Goal: Information Seeking & Learning: Learn about a topic

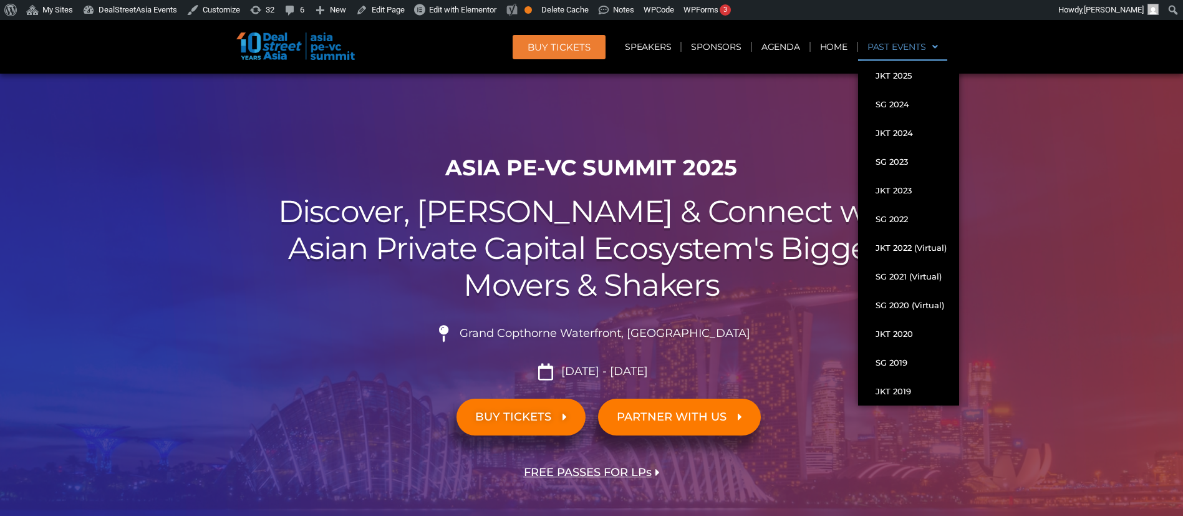
click at [894, 51] on link "Past Events" at bounding box center [902, 46] width 89 height 29
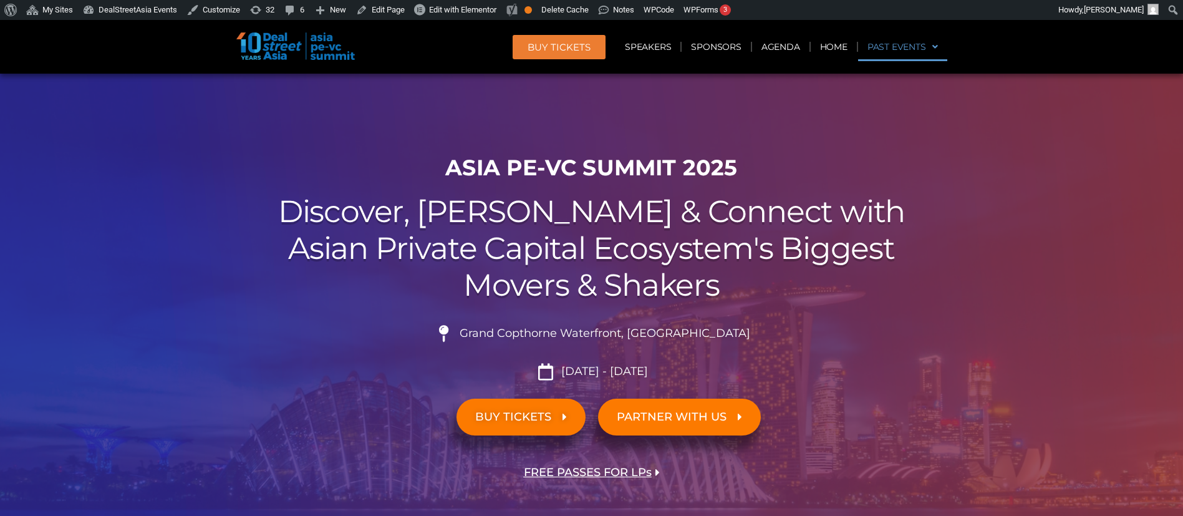
click at [894, 51] on link "Past Events" at bounding box center [902, 46] width 89 height 29
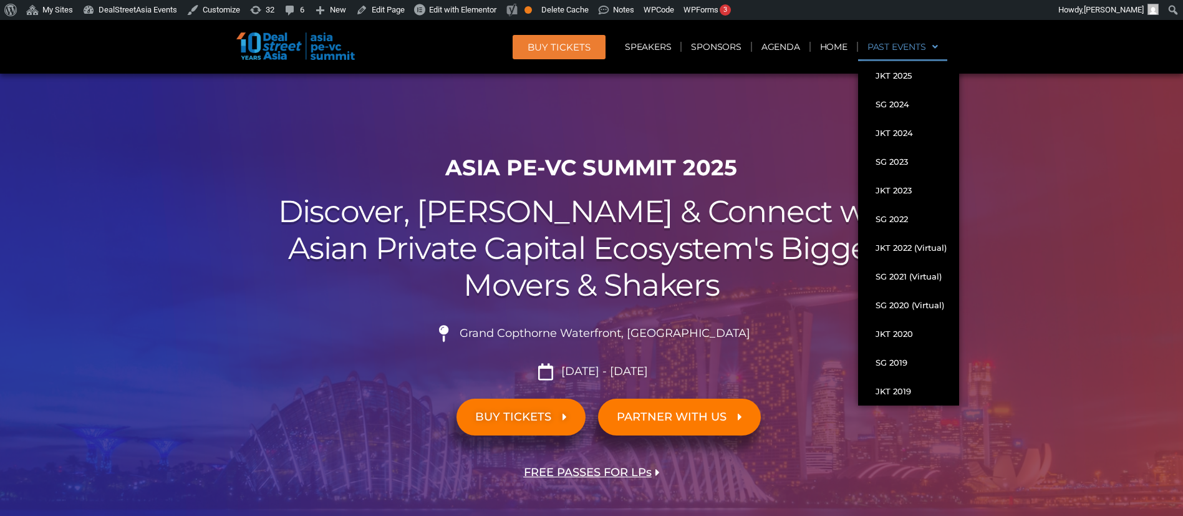
click at [919, 55] on link "Past Events" at bounding box center [902, 46] width 89 height 29
click at [909, 51] on link "Past Events" at bounding box center [902, 46] width 89 height 29
click at [903, 54] on link "Past Events" at bounding box center [902, 46] width 89 height 29
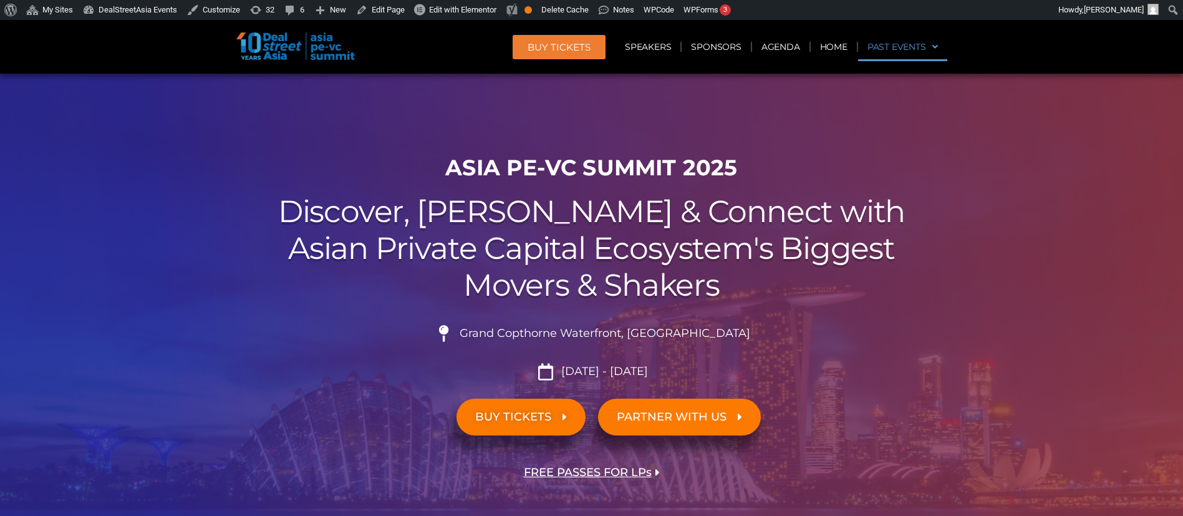
click at [903, 54] on link "Past Events" at bounding box center [902, 46] width 89 height 29
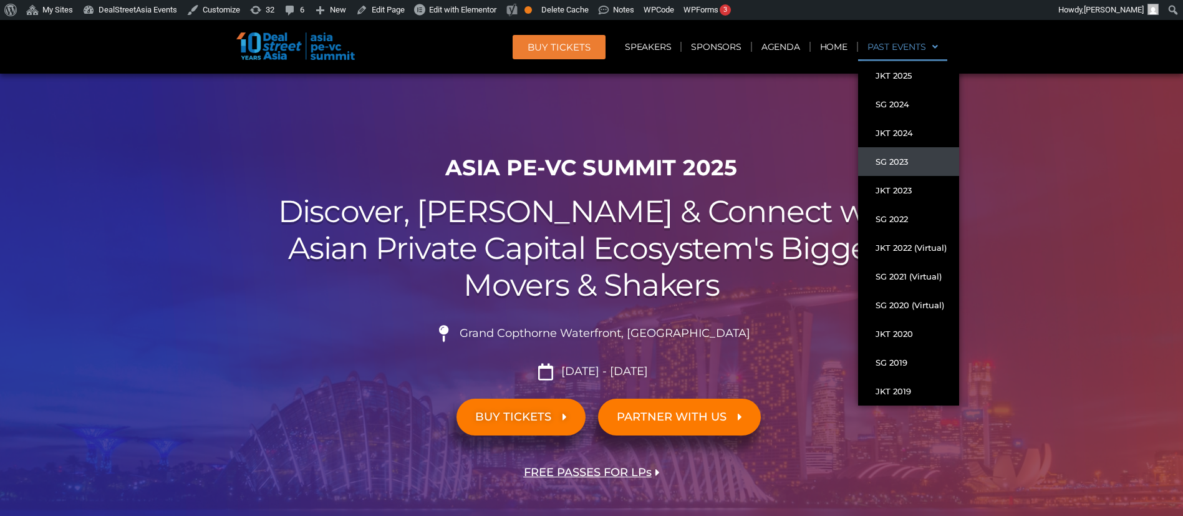
click at [897, 166] on link "SG 2023" at bounding box center [908, 161] width 101 height 29
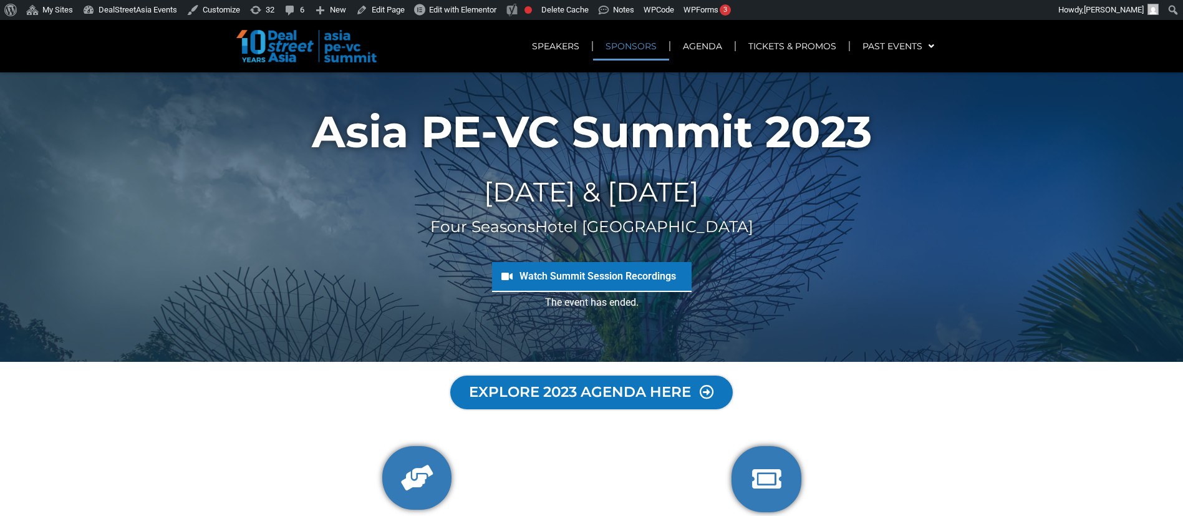
click at [642, 56] on link "SPONSORS" at bounding box center [631, 46] width 76 height 29
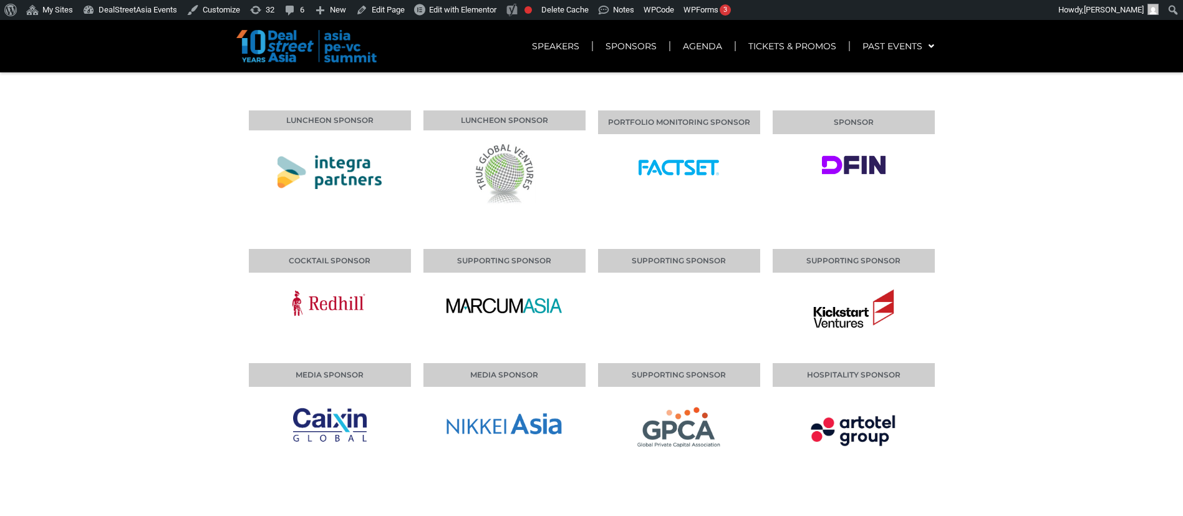
scroll to position [6528, 0]
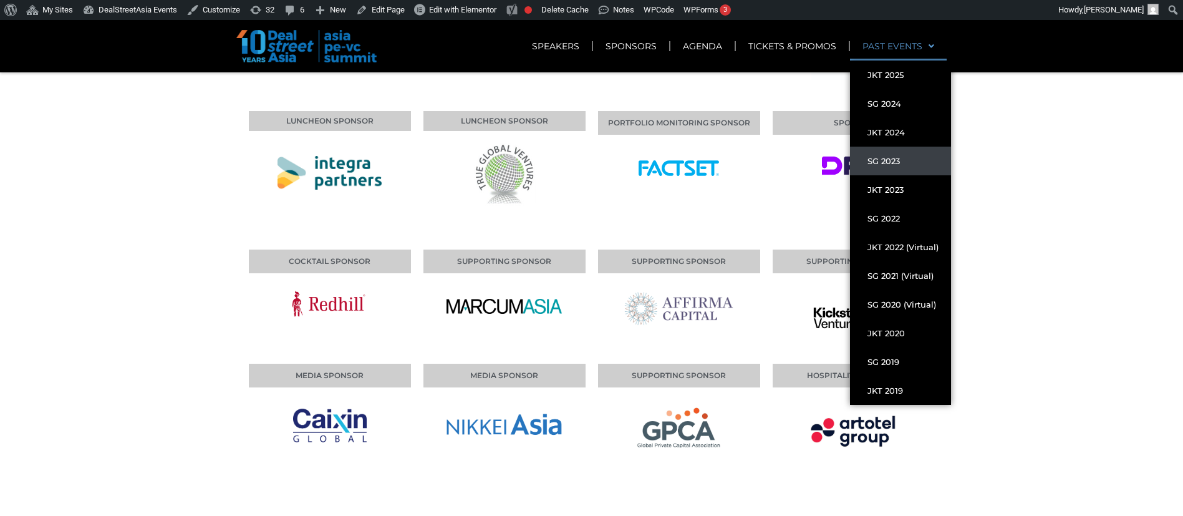
click at [904, 46] on link "PAST EVENTS" at bounding box center [898, 46] width 97 height 29
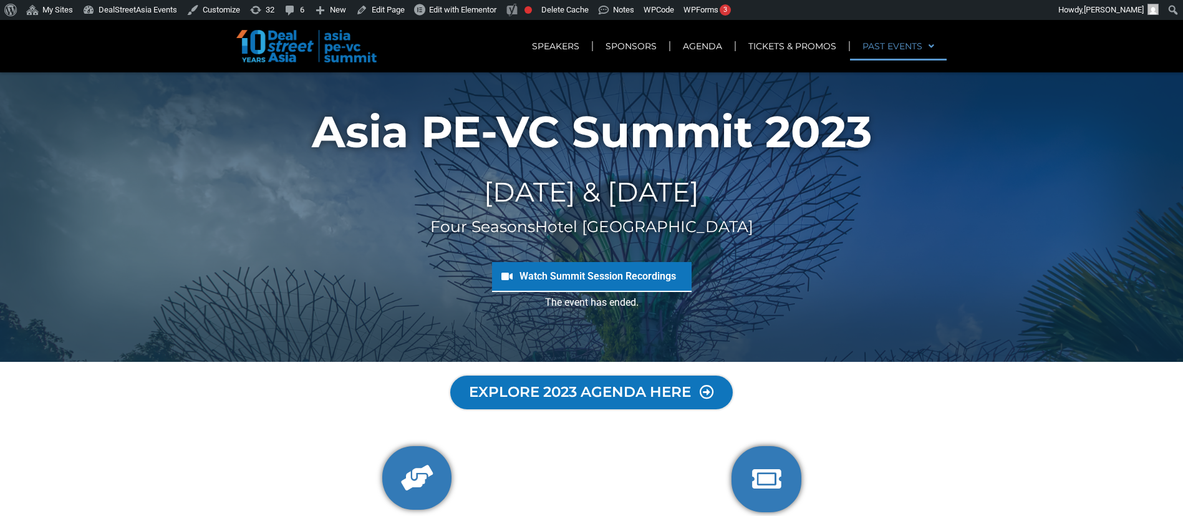
click at [904, 46] on link "PAST EVENTS" at bounding box center [898, 46] width 97 height 29
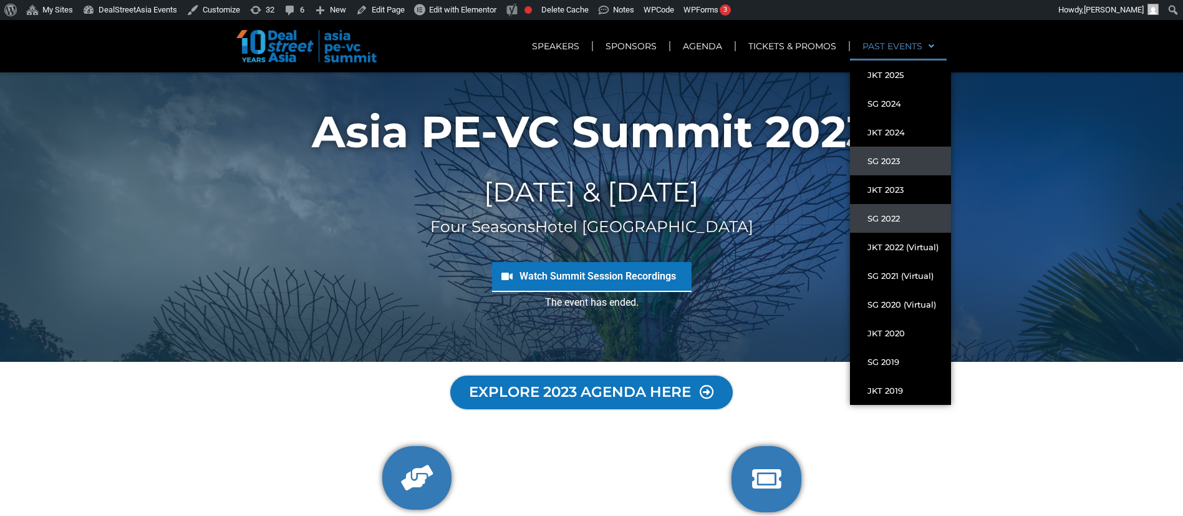
click at [884, 228] on link "SG 2022" at bounding box center [900, 218] width 101 height 29
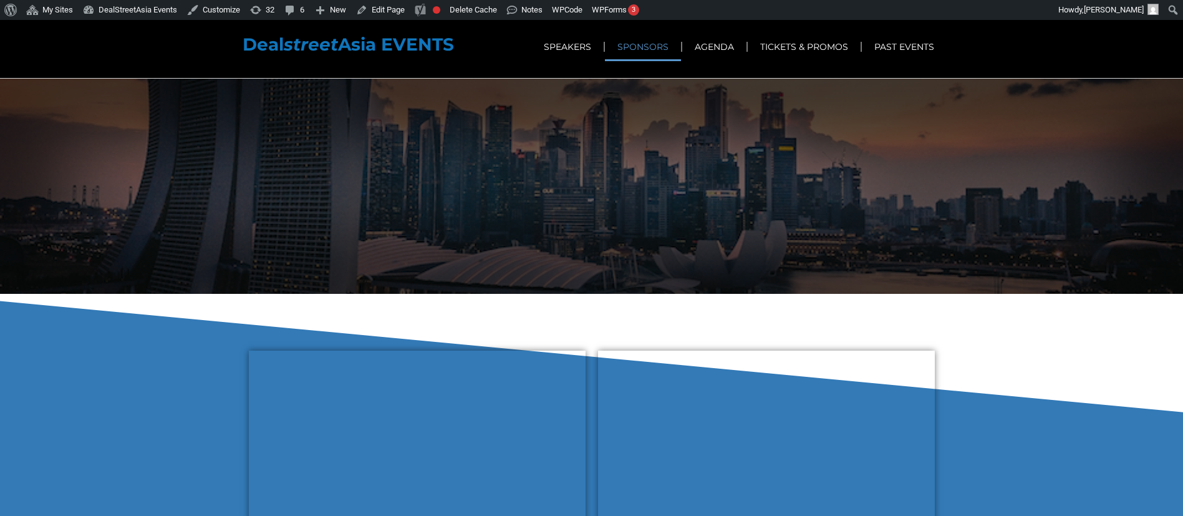
click at [663, 44] on link "SPONSORS" at bounding box center [643, 46] width 76 height 29
click at [656, 46] on link "SPONSORS" at bounding box center [643, 46] width 76 height 29
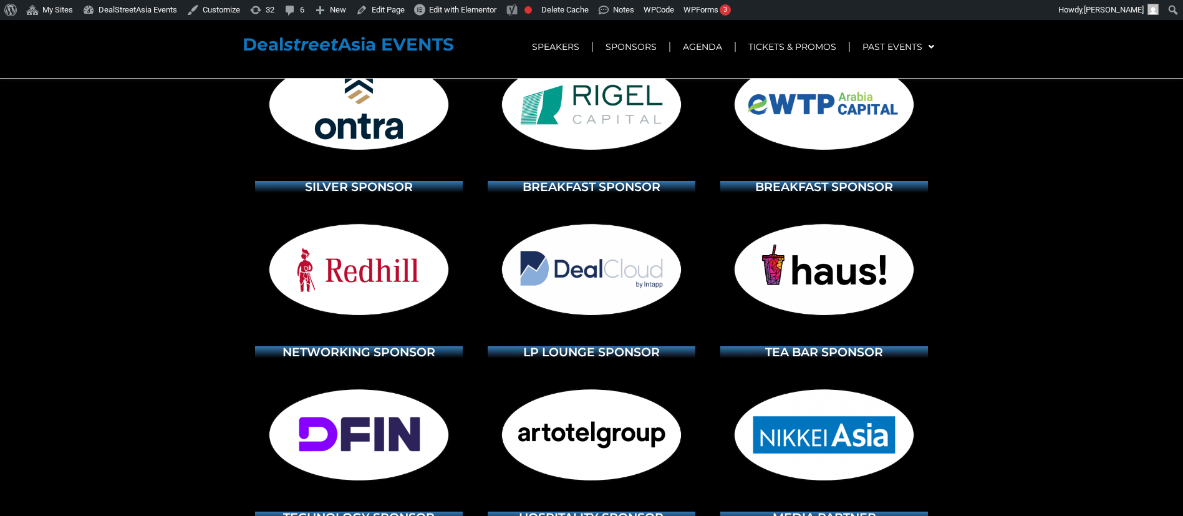
scroll to position [6778, 0]
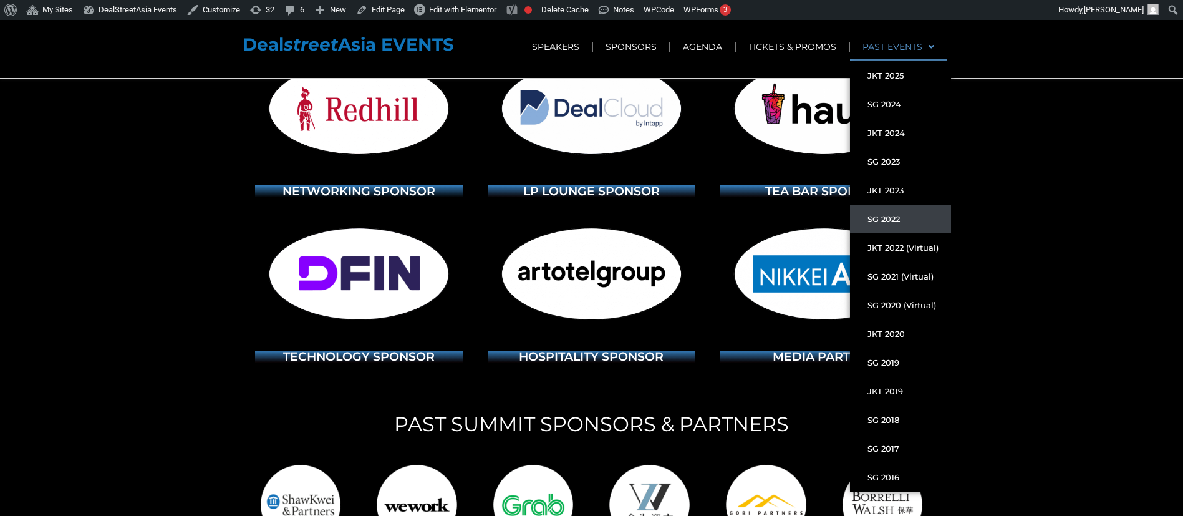
click at [906, 49] on link "PAST EVENTS" at bounding box center [898, 46] width 97 height 29
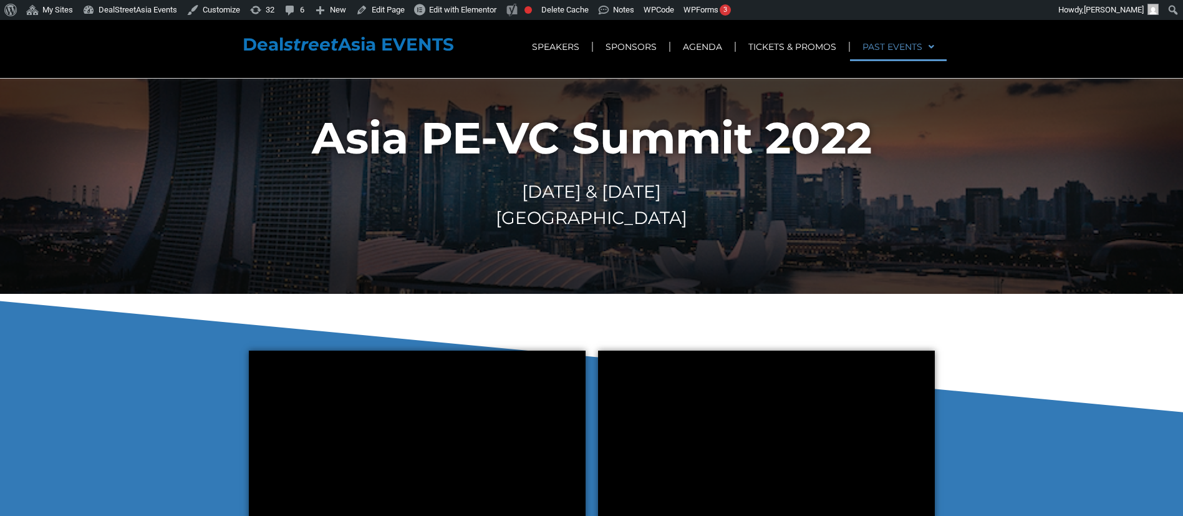
click at [906, 49] on link "PAST EVENTS" at bounding box center [898, 46] width 97 height 29
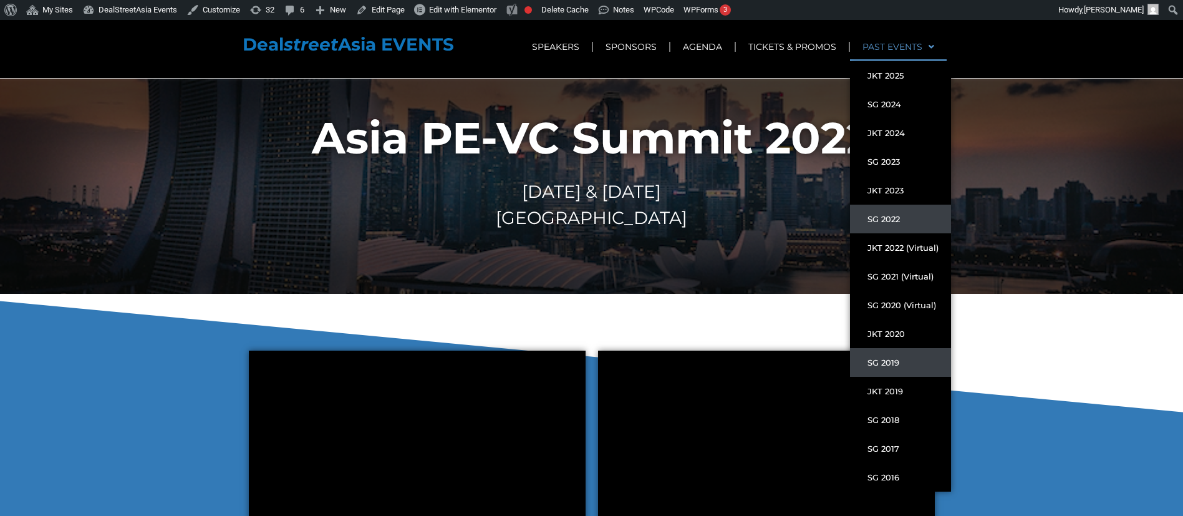
click at [907, 364] on link "SG 2019" at bounding box center [900, 362] width 101 height 29
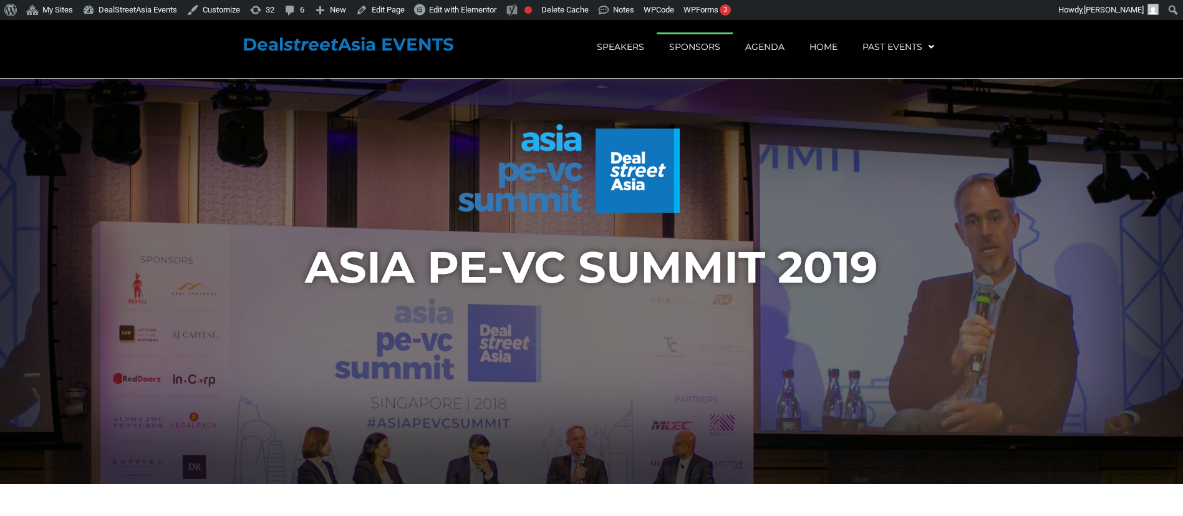
click at [699, 55] on link "Sponsors" at bounding box center [695, 46] width 76 height 29
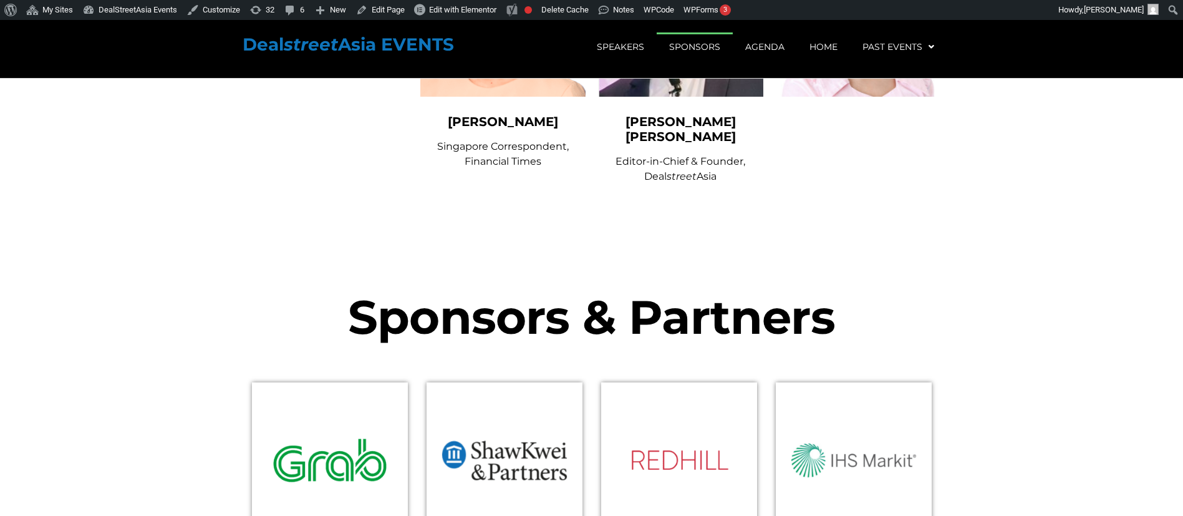
scroll to position [6104, 0]
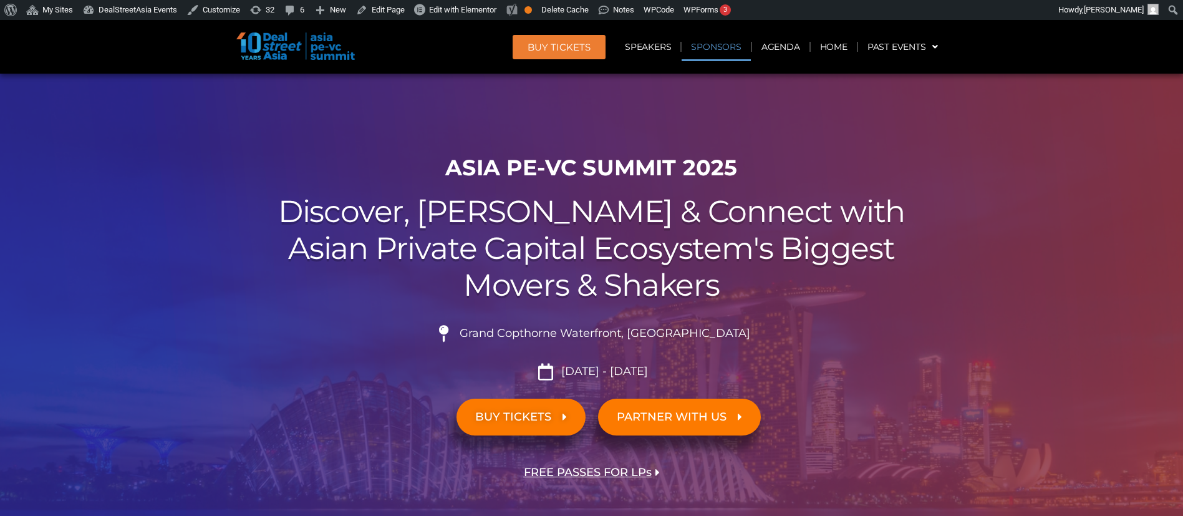
click at [734, 49] on link "Sponsors" at bounding box center [716, 46] width 69 height 29
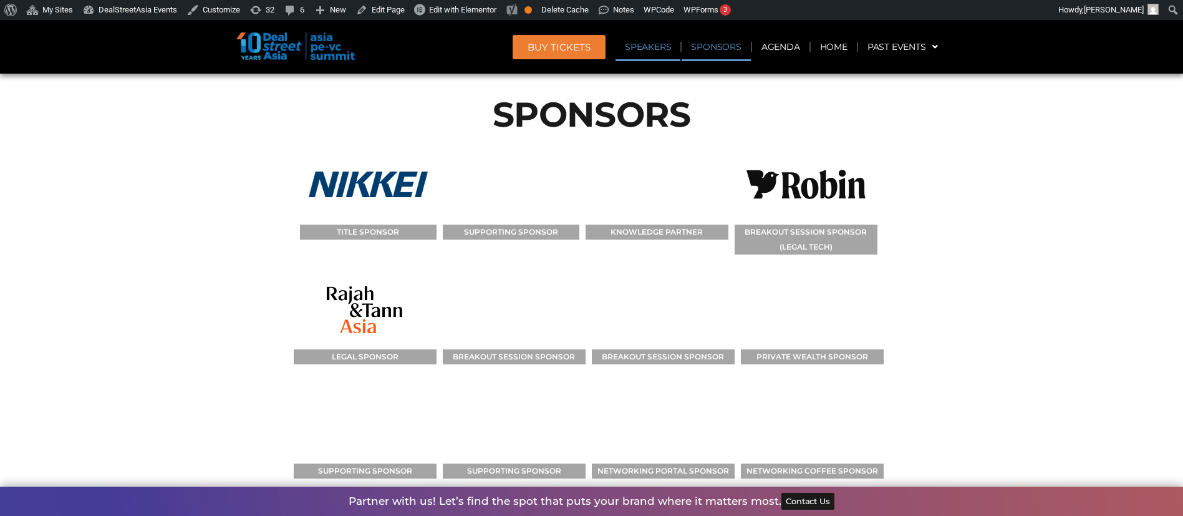
scroll to position [12740, 0]
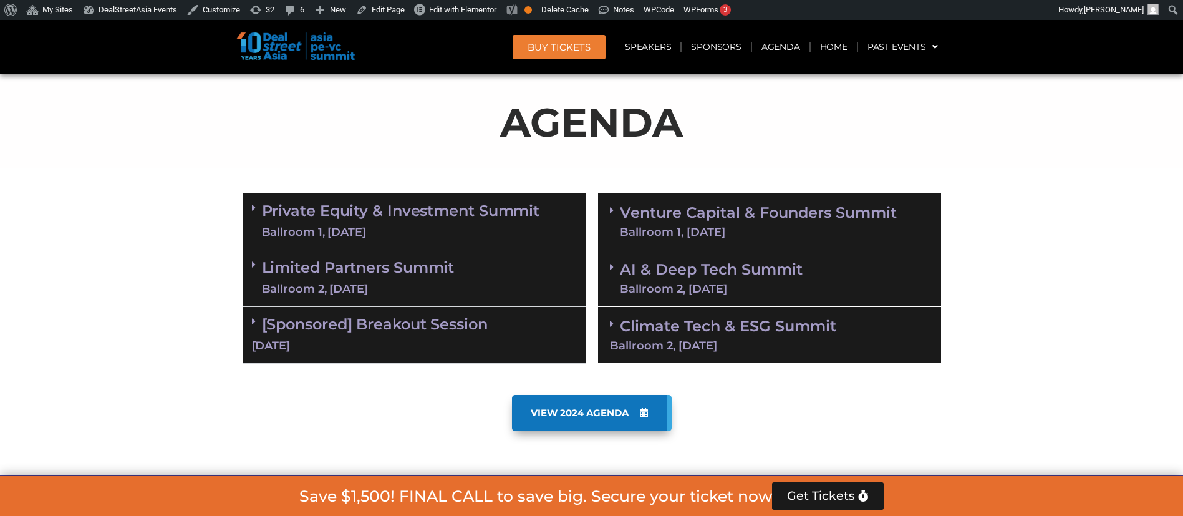
scroll to position [1070, 0]
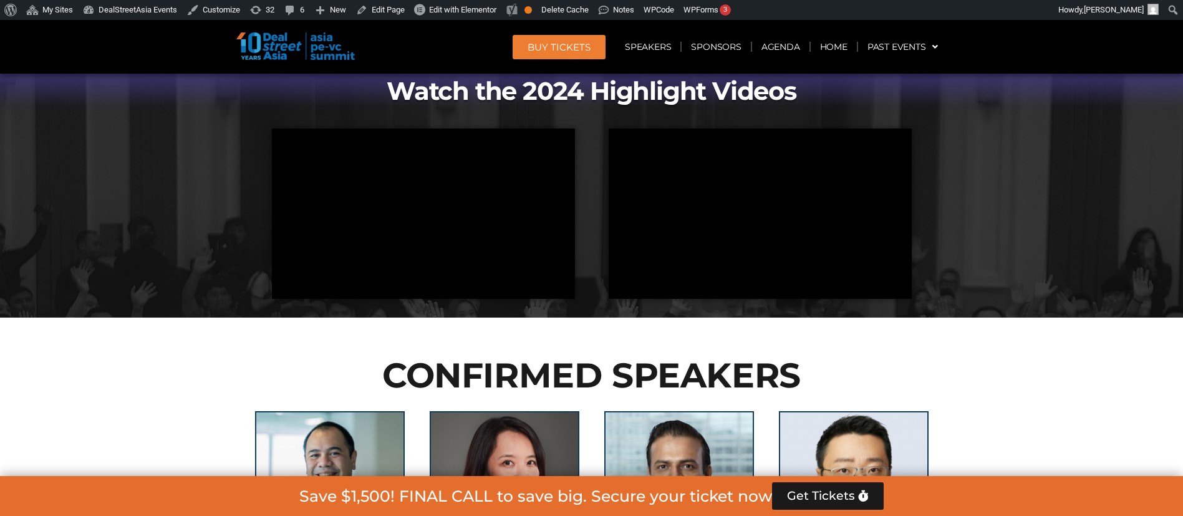
click at [245, 166] on div "Watch the 2024 Highlight Videos" at bounding box center [591, 187] width 711 height 260
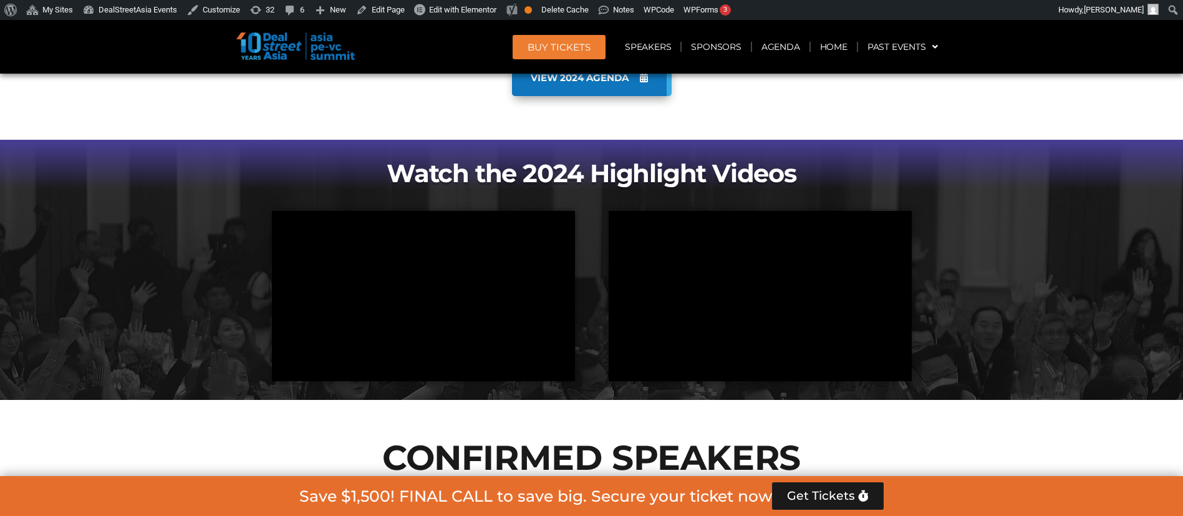
scroll to position [651, 0]
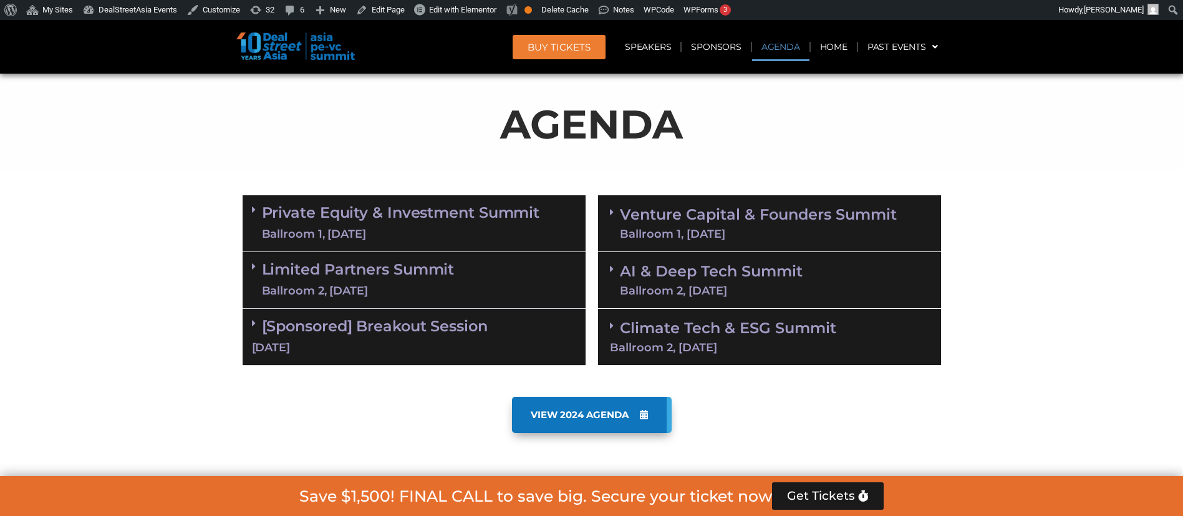
click at [662, 244] on div "Venture Capital & Founders​ Summit Ballroom 1, 11 Sept" at bounding box center [769, 223] width 343 height 57
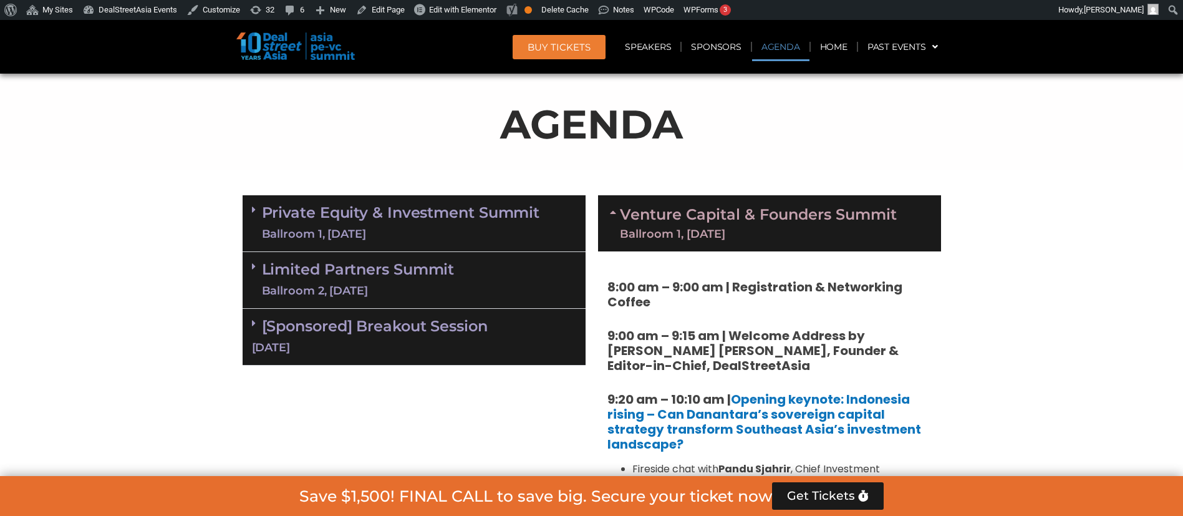
scroll to position [823, 0]
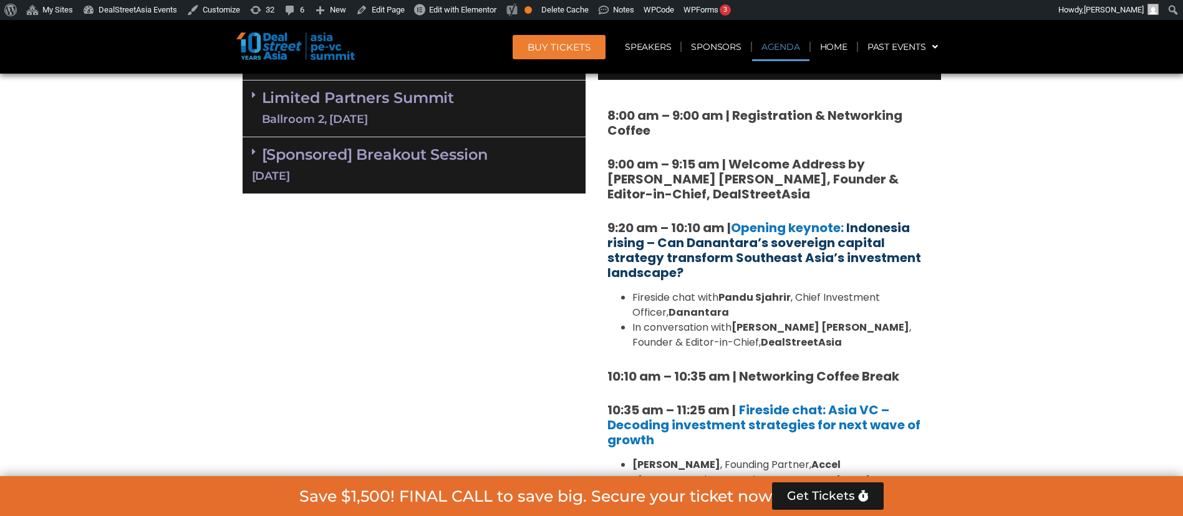
click at [686, 264] on link "Indonesia rising – Can Danantara’s sovereign capital strategy transform Southea…" at bounding box center [765, 250] width 314 height 62
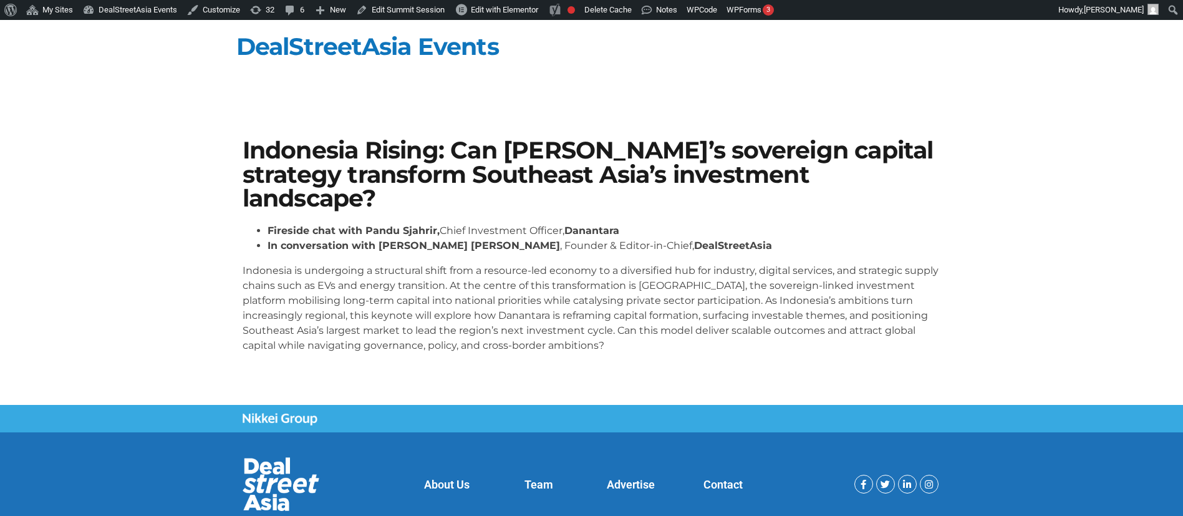
click at [640, 268] on p "Indonesia is undergoing a structural shift from a resource-led economy to a div…" at bounding box center [592, 308] width 699 height 90
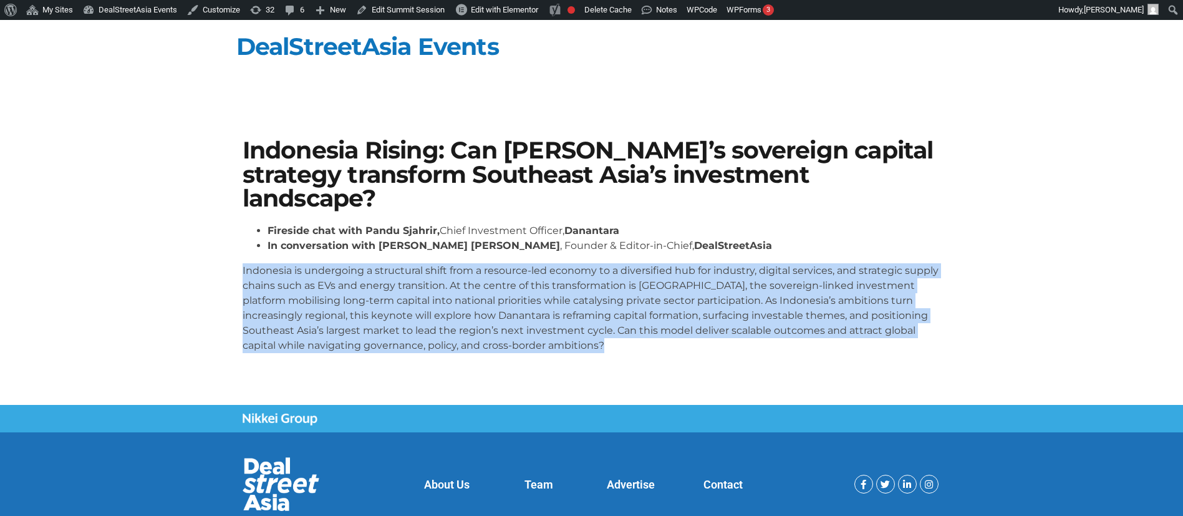
click at [640, 268] on p "Indonesia is undergoing a structural shift from a resource-led economy to a div…" at bounding box center [592, 308] width 699 height 90
copy body "Indonesia is undergoing a structural shift from a resource-led economy to a div…"
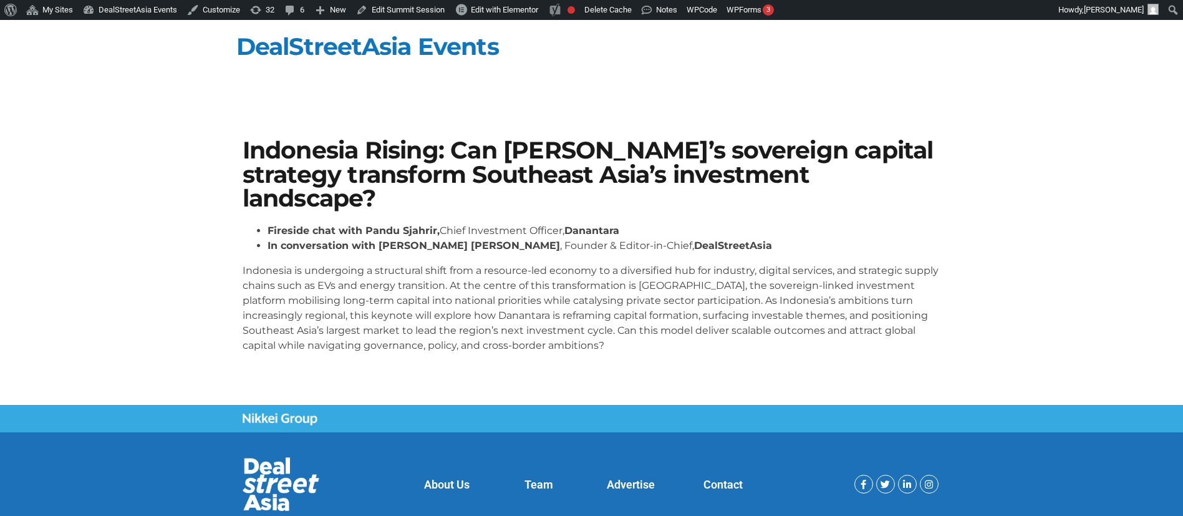
click at [660, 225] on li "Fireside chat with Pandu Sjahrir, Chief Investment Officer, Danantara" at bounding box center [605, 230] width 674 height 15
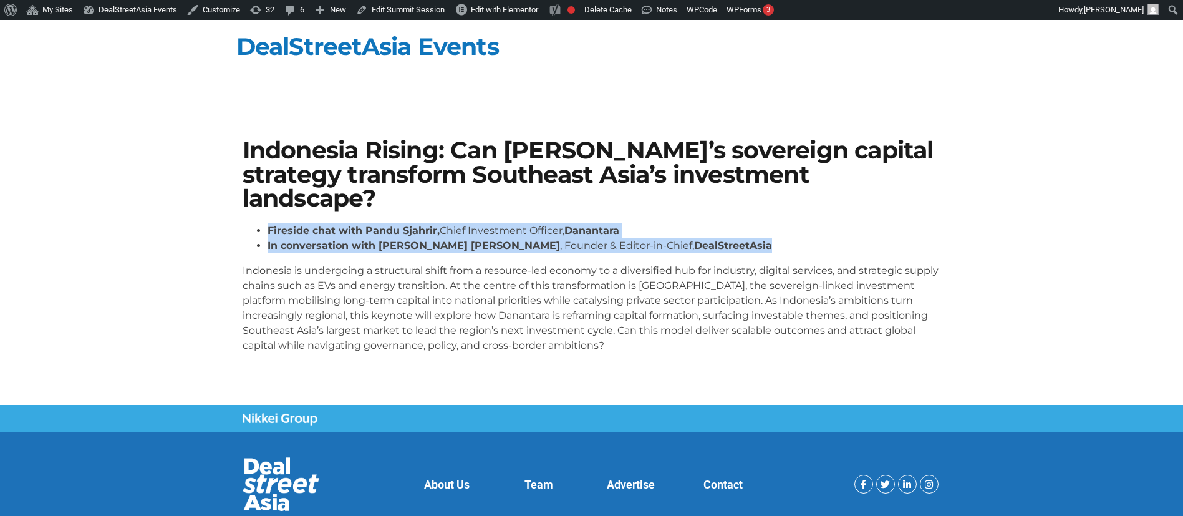
drag, startPoint x: 690, startPoint y: 243, endPoint x: 263, endPoint y: 225, distance: 427.7
click at [263, 225] on ul "Fireside chat with Pandu Sjahrir, Chief Investment Officer, Danantara In conver…" at bounding box center [592, 238] width 699 height 30
copy ul "Fireside chat with Pandu Sjahrir, Chief Investment Officer, Danantara In conver…"
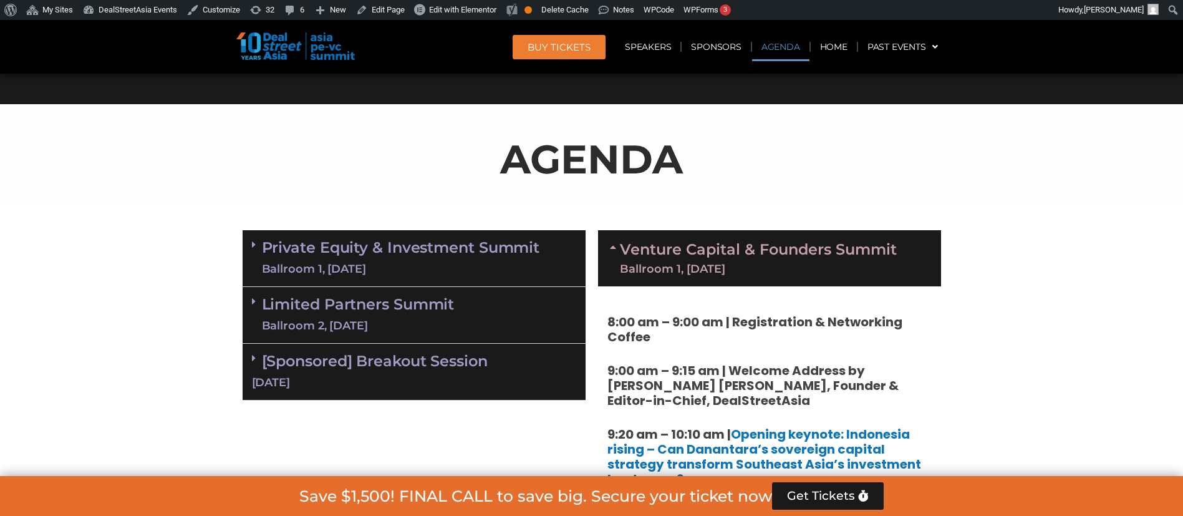
scroll to position [5323, 0]
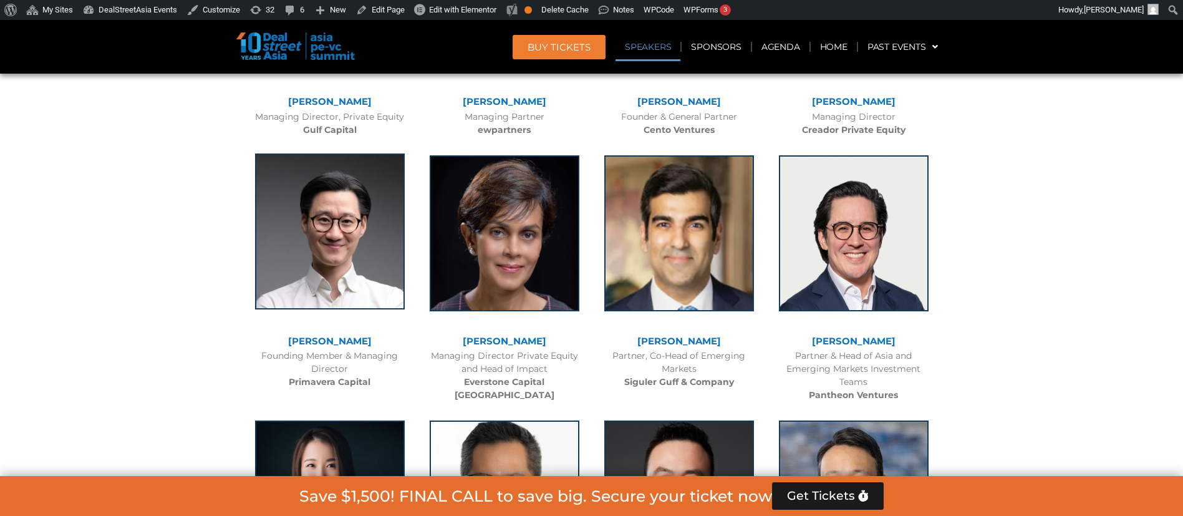
click at [344, 153] on img at bounding box center [330, 231] width 150 height 156
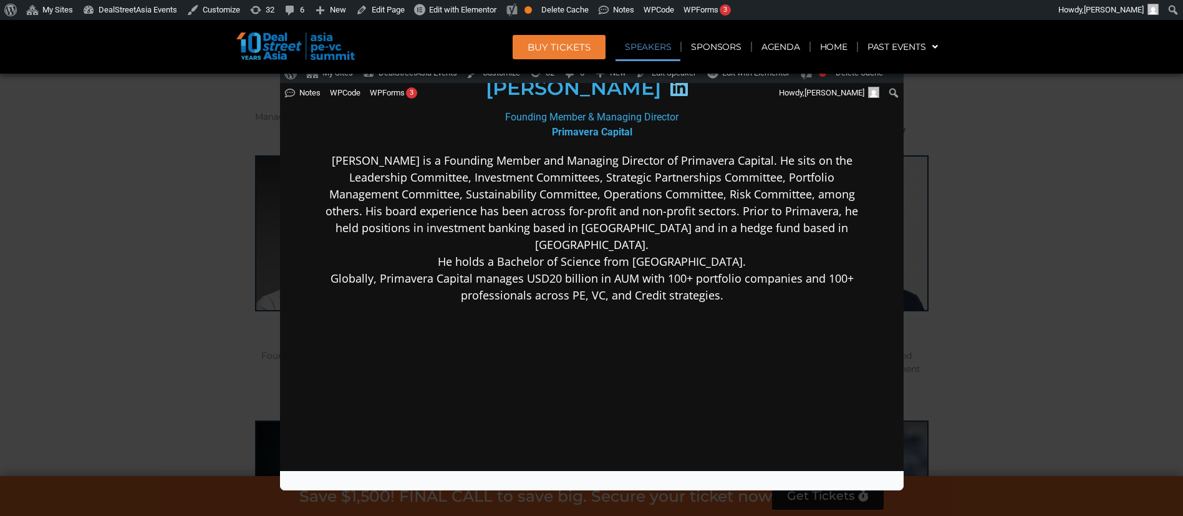
scroll to position [208, 0]
click at [983, 238] on div "Speaker Profile ×" at bounding box center [591, 258] width 1183 height 516
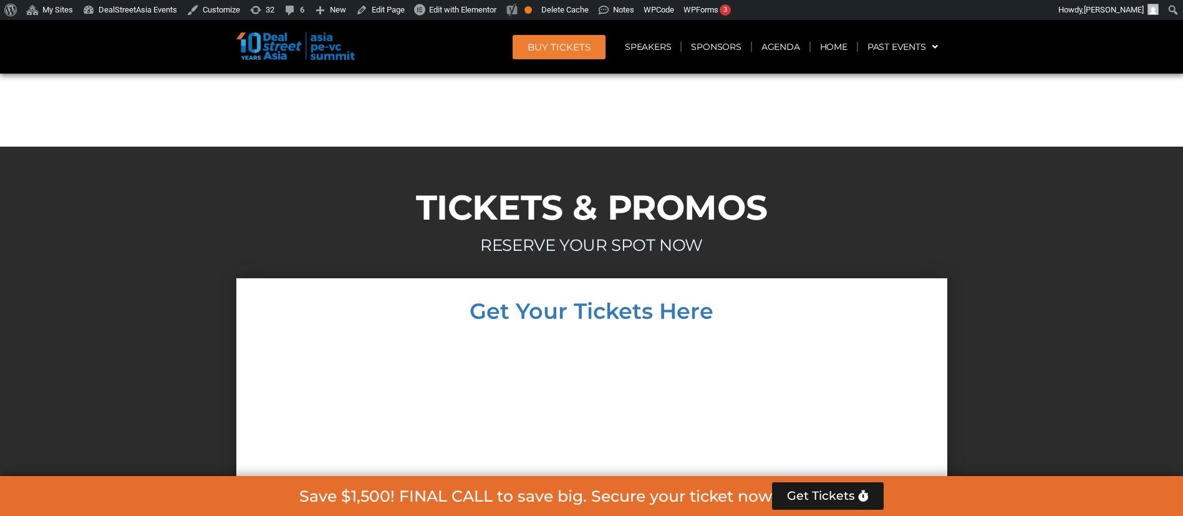
scroll to position [10674, 0]
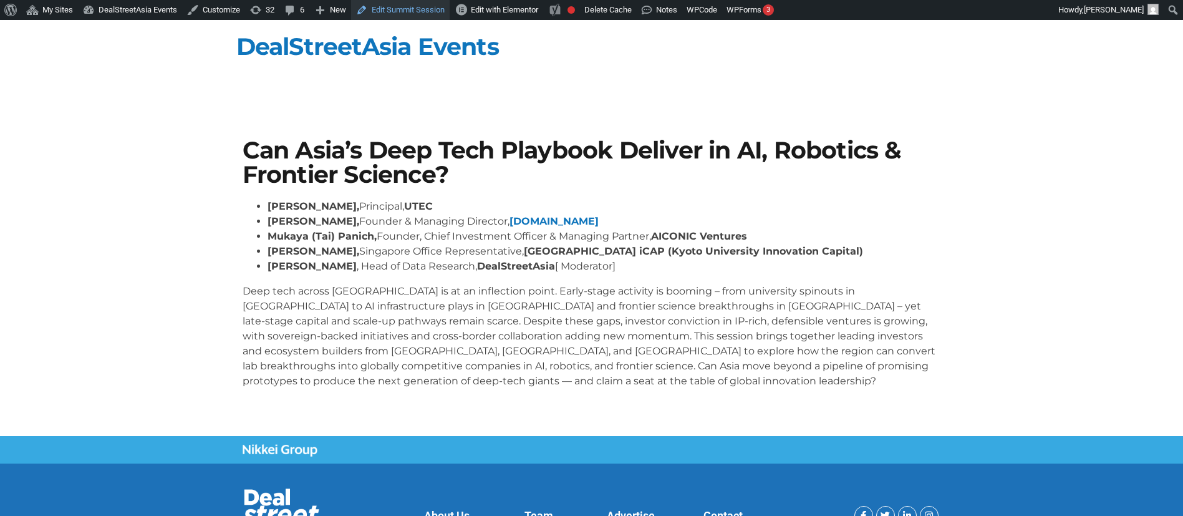
click at [387, 18] on link "Edit Summit Session" at bounding box center [400, 10] width 99 height 20
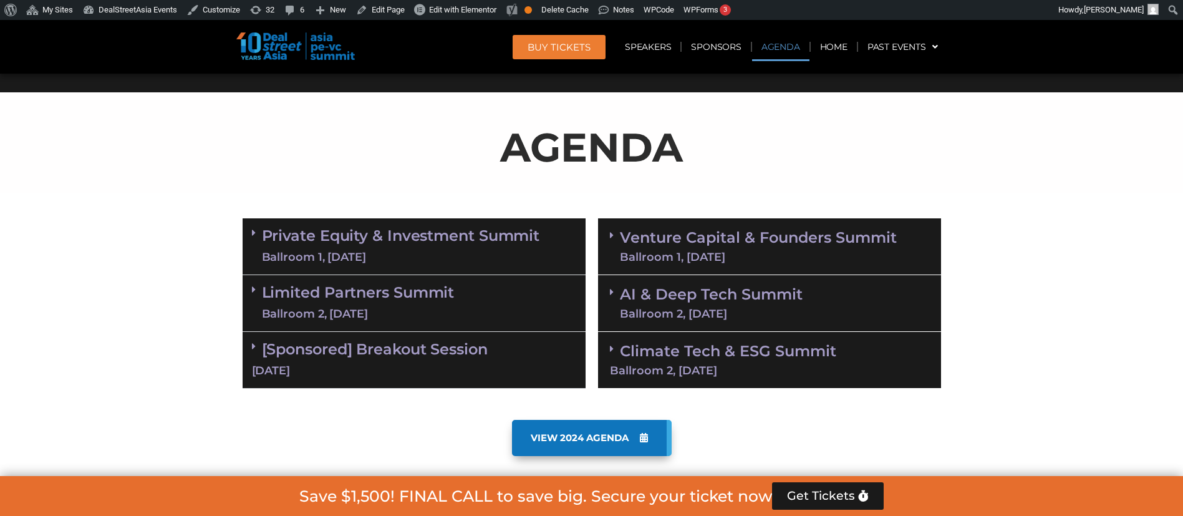
scroll to position [653, 0]
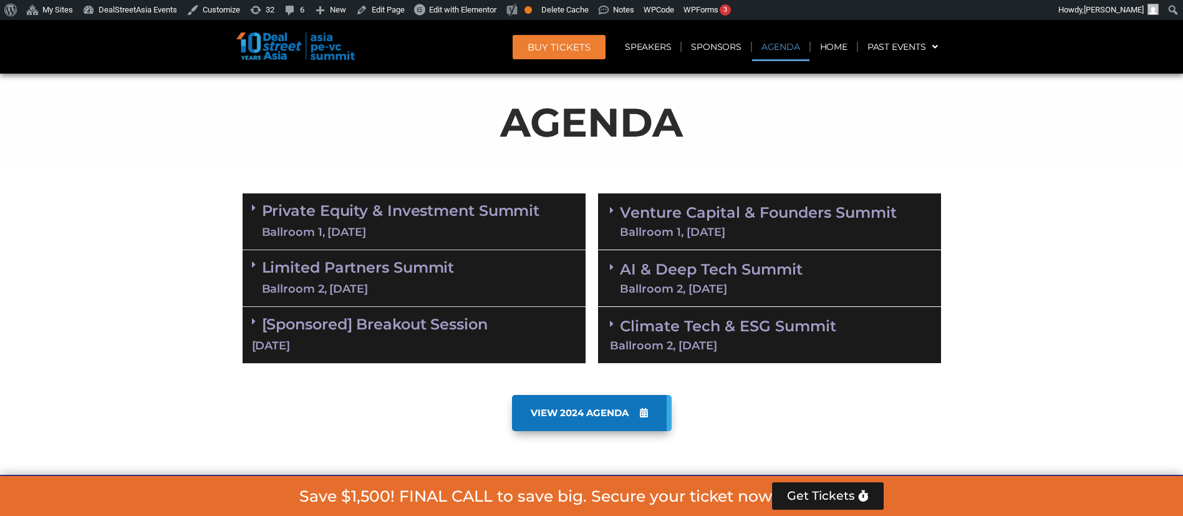
click at [699, 263] on link "AI & Deep Tech Summit Ballroom 2, [DATE]" at bounding box center [711, 278] width 183 height 32
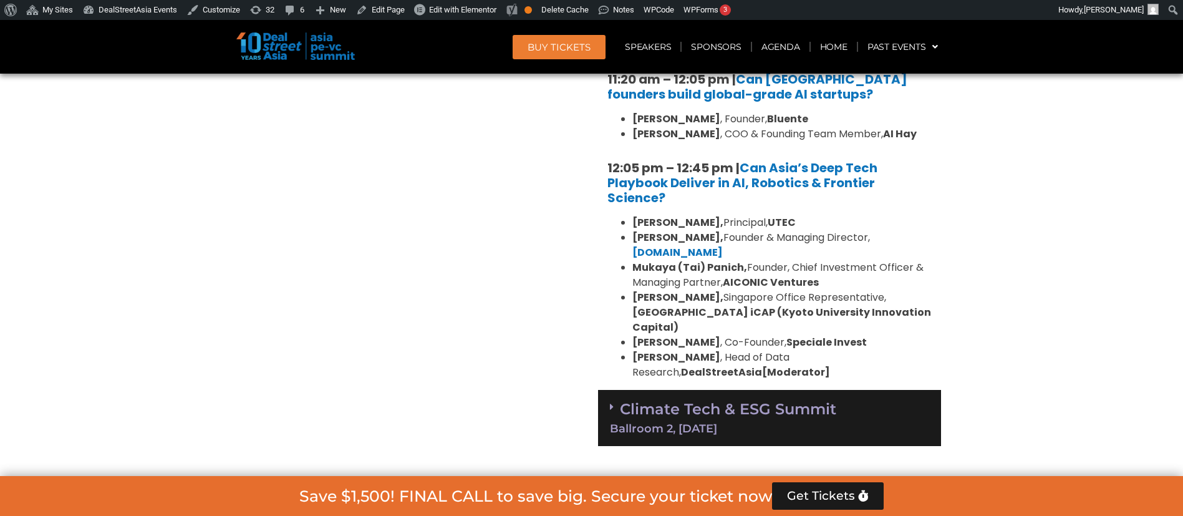
scroll to position [1128, 0]
drag, startPoint x: 718, startPoint y: 328, endPoint x: 619, endPoint y: 329, distance: 99.2
click at [619, 329] on ul "[PERSON_NAME], Principal, UTEC [PERSON_NAME], Founder & Managing Director, [DOM…" at bounding box center [770, 297] width 324 height 165
copy strong "[PERSON_NAME]"
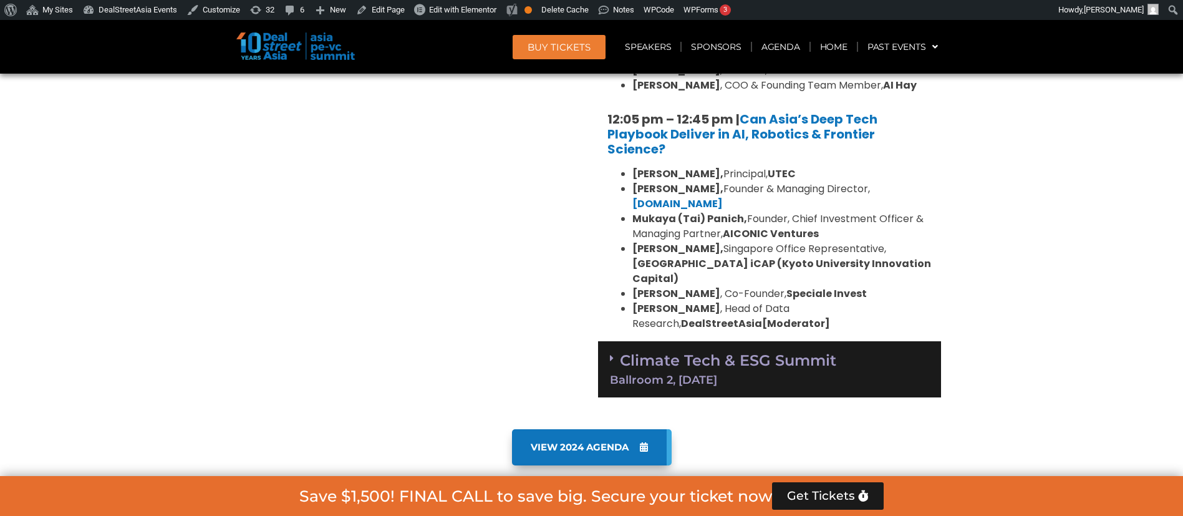
scroll to position [1178, 0]
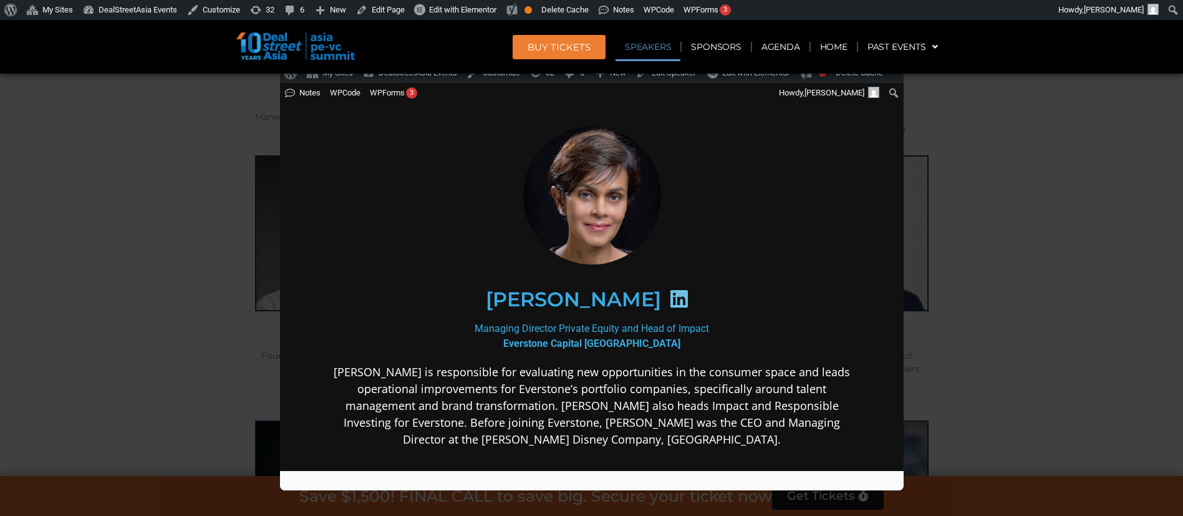
click at [1025, 195] on div "Speaker Profile ×" at bounding box center [591, 258] width 1183 height 516
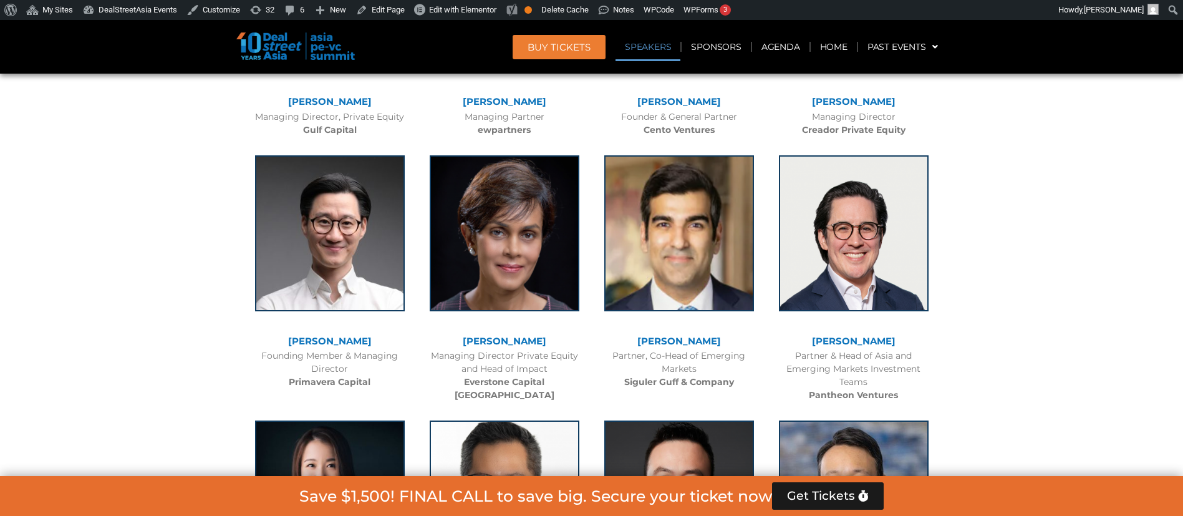
click at [563, 49] on span "BUY Tickets" at bounding box center [559, 46] width 63 height 9
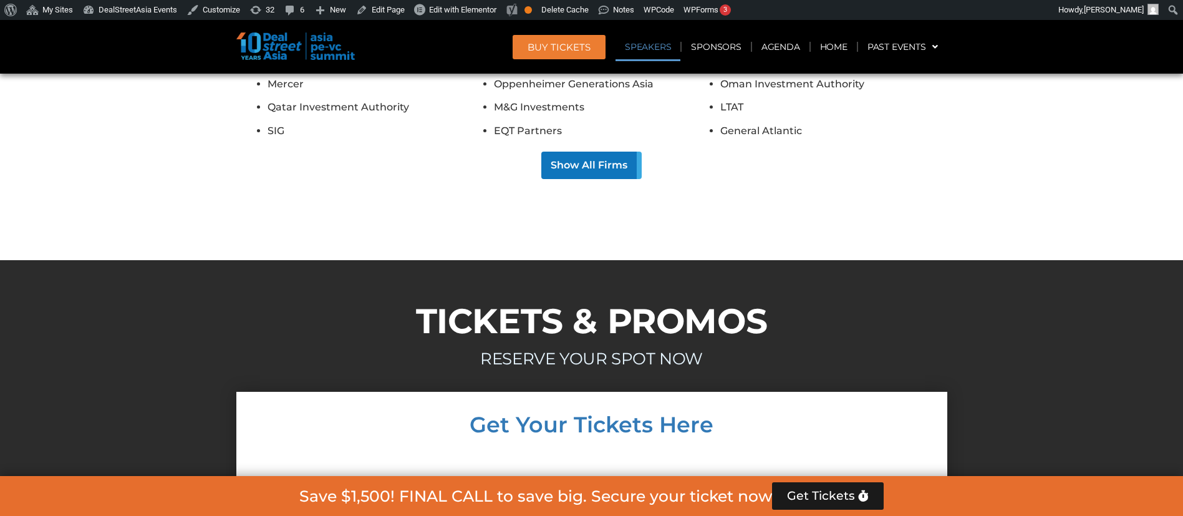
click at [654, 47] on link "Speakers" at bounding box center [648, 46] width 65 height 29
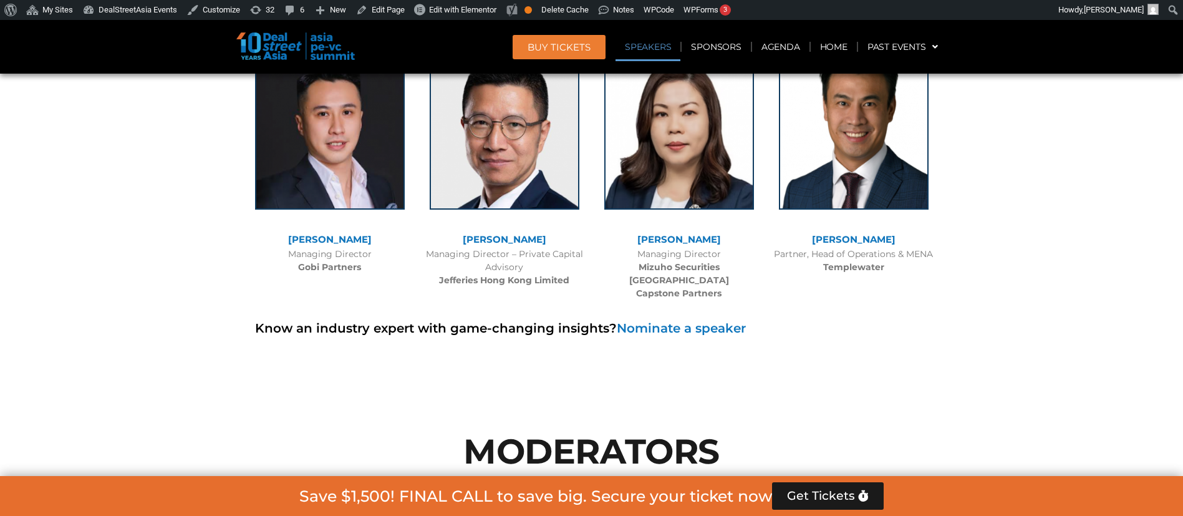
scroll to position [9610, 0]
